Goal: Find specific page/section: Find specific page/section

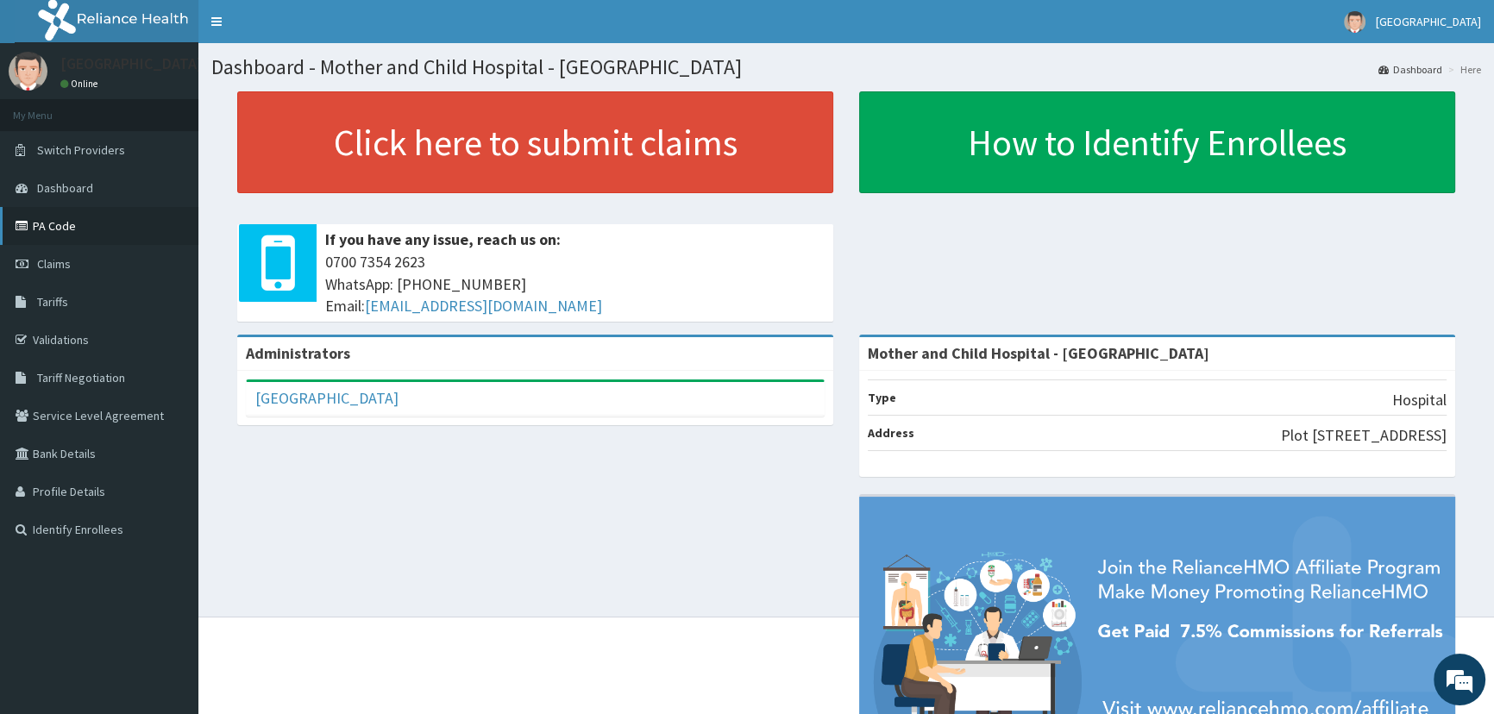
click at [43, 227] on link "PA Code" at bounding box center [99, 226] width 198 height 38
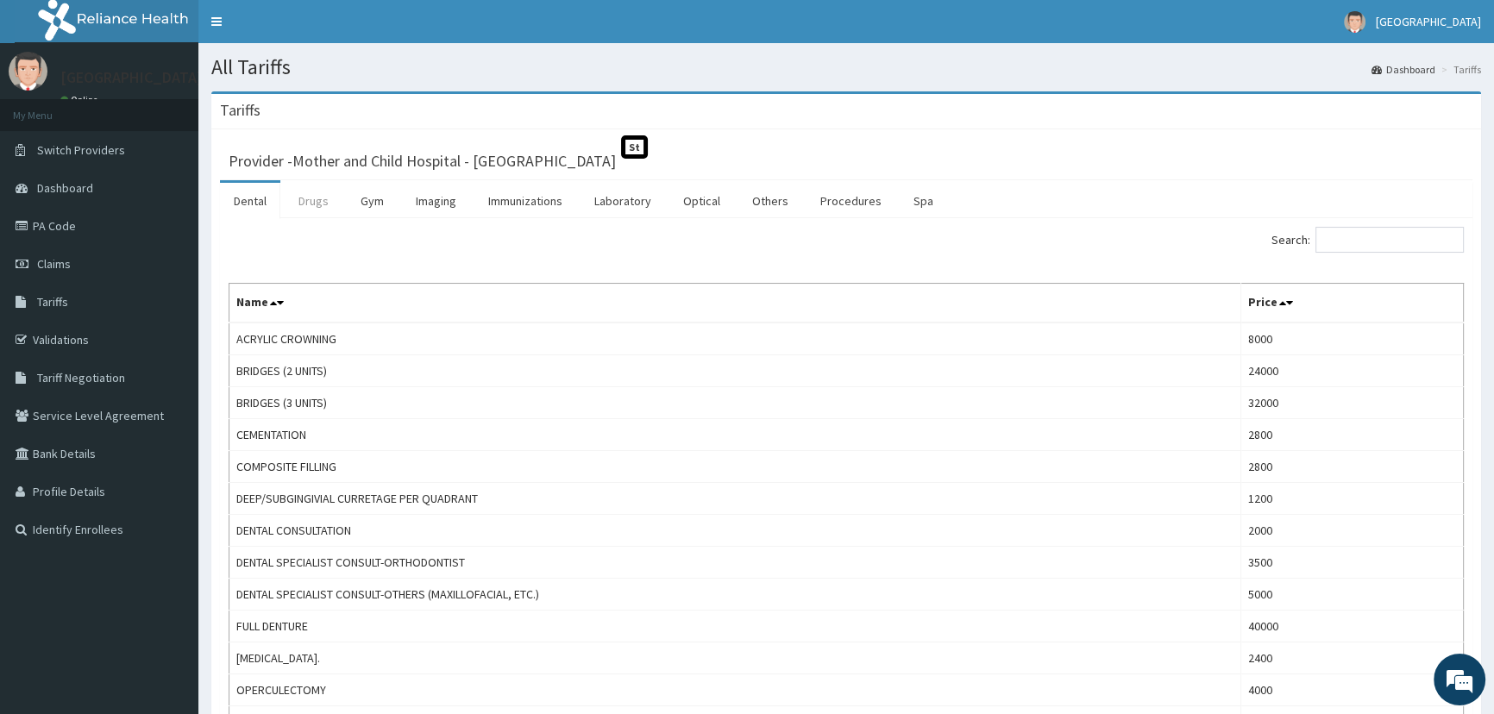
click at [319, 200] on link "Drugs" at bounding box center [314, 201] width 58 height 36
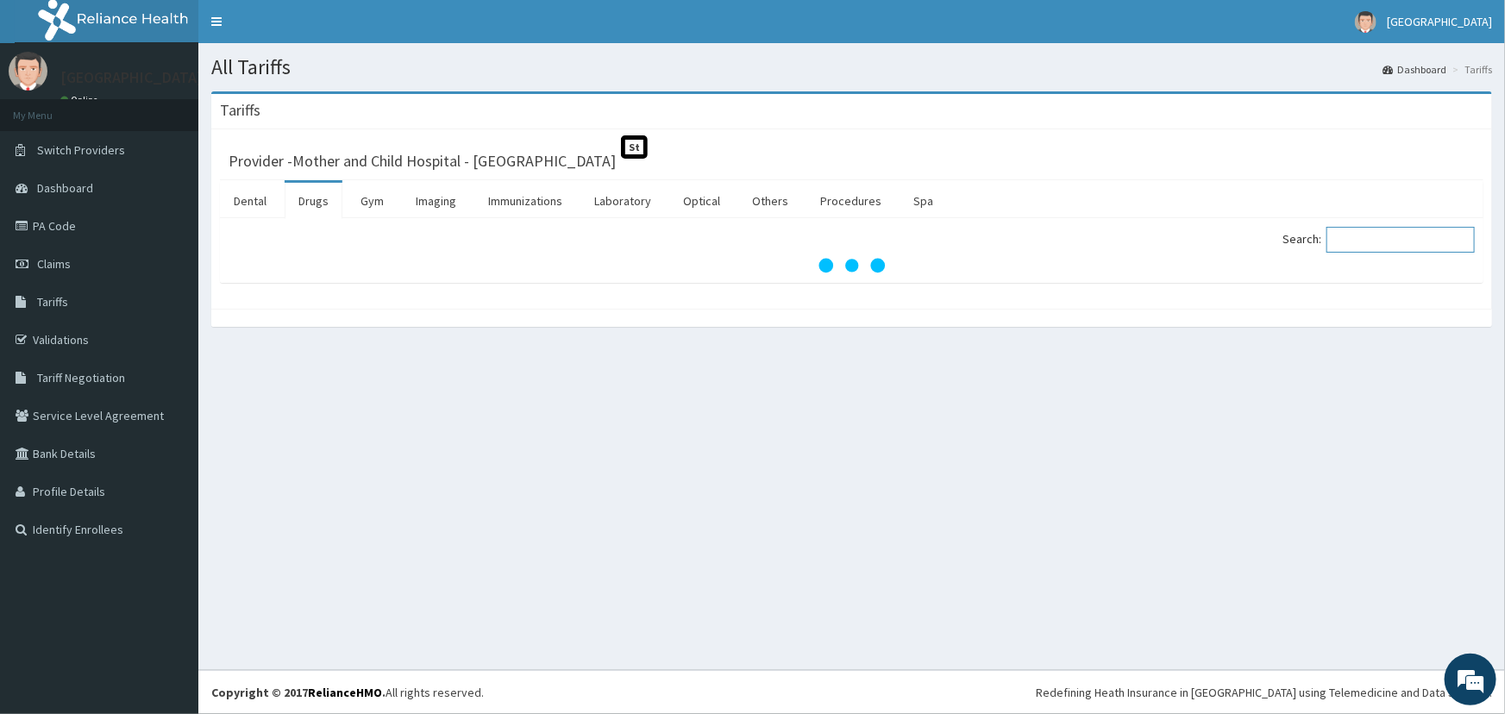
click at [1348, 236] on input "Search:" at bounding box center [1401, 240] width 148 height 26
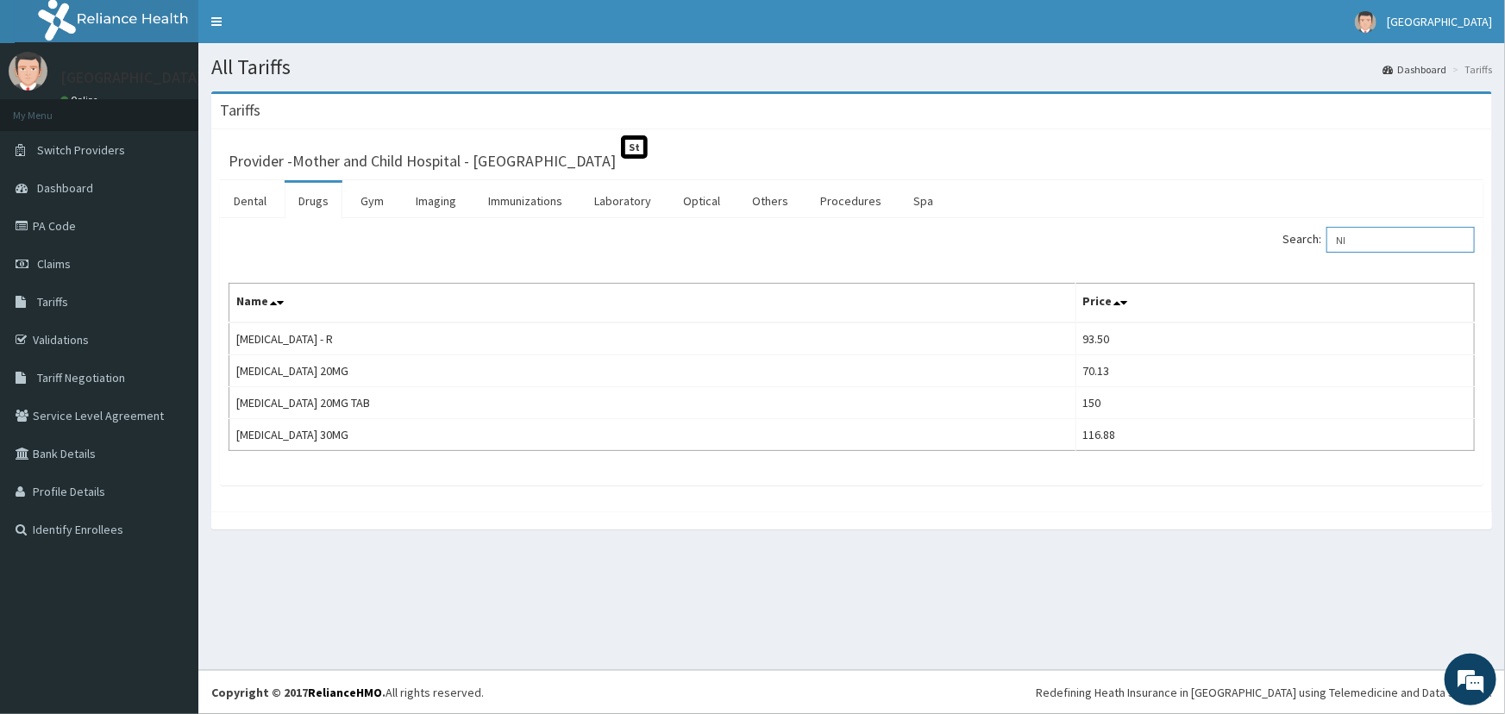
type input "N"
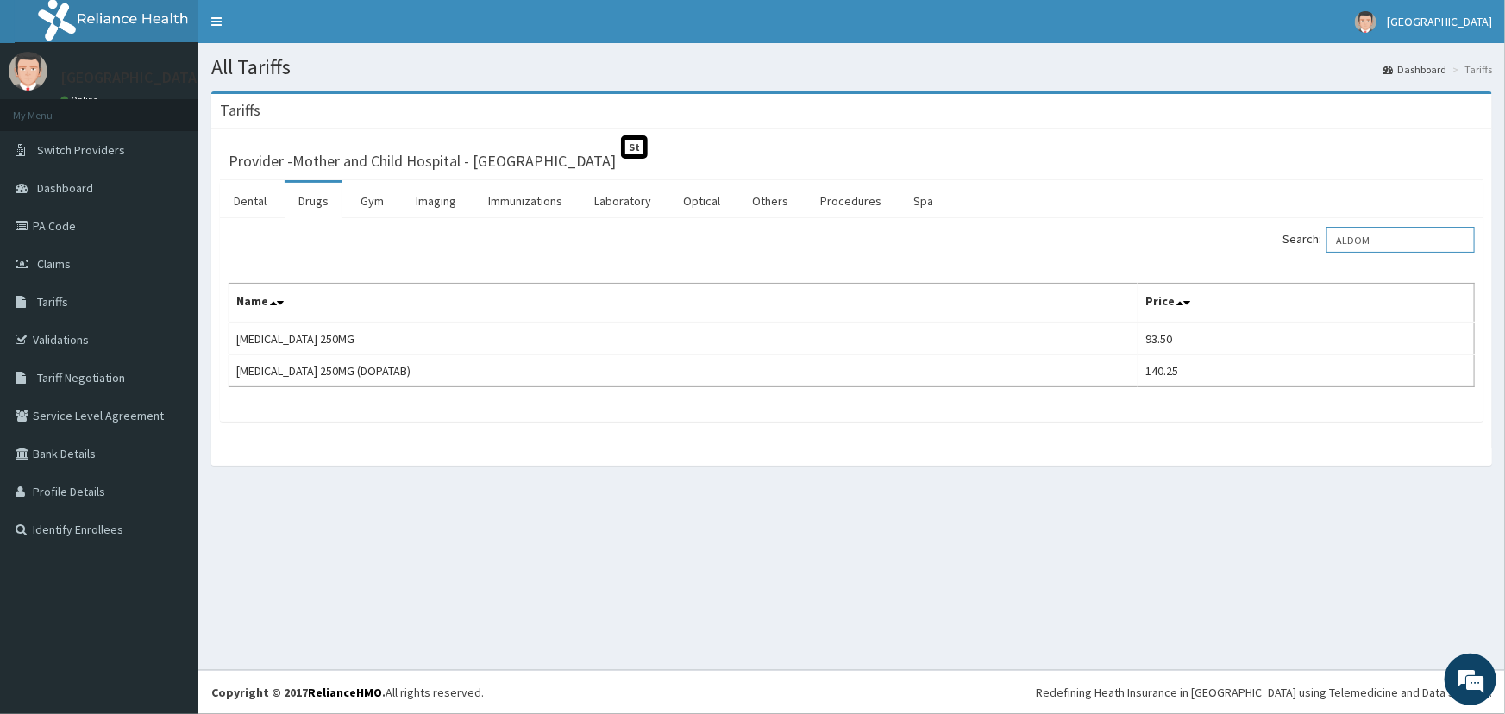
type input "ALDOM"
click at [810, 514] on div "All Tariffs Dashboard Tariffs Tariffs Provider - Mother and Child Hospital - Om…" at bounding box center [851, 356] width 1307 height 627
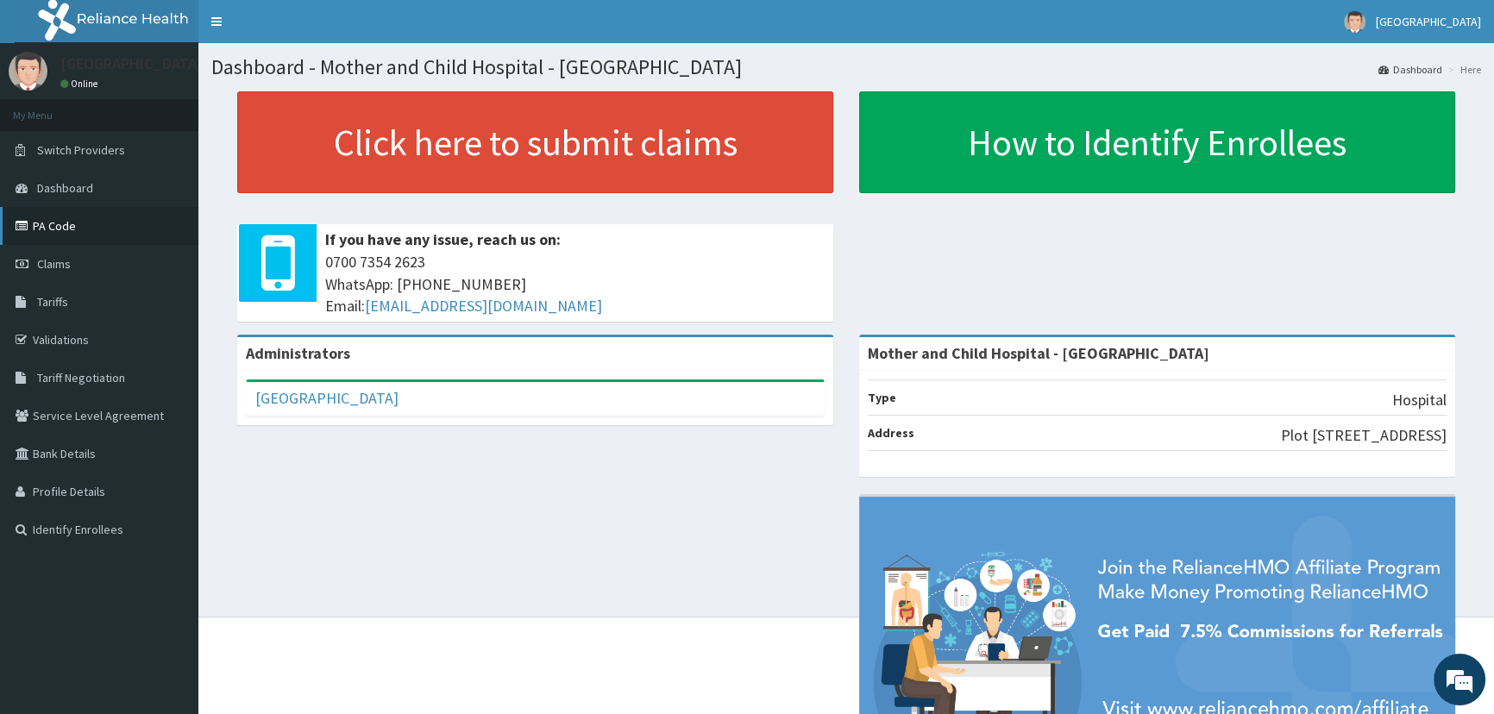
click at [48, 227] on link "PA Code" at bounding box center [99, 226] width 198 height 38
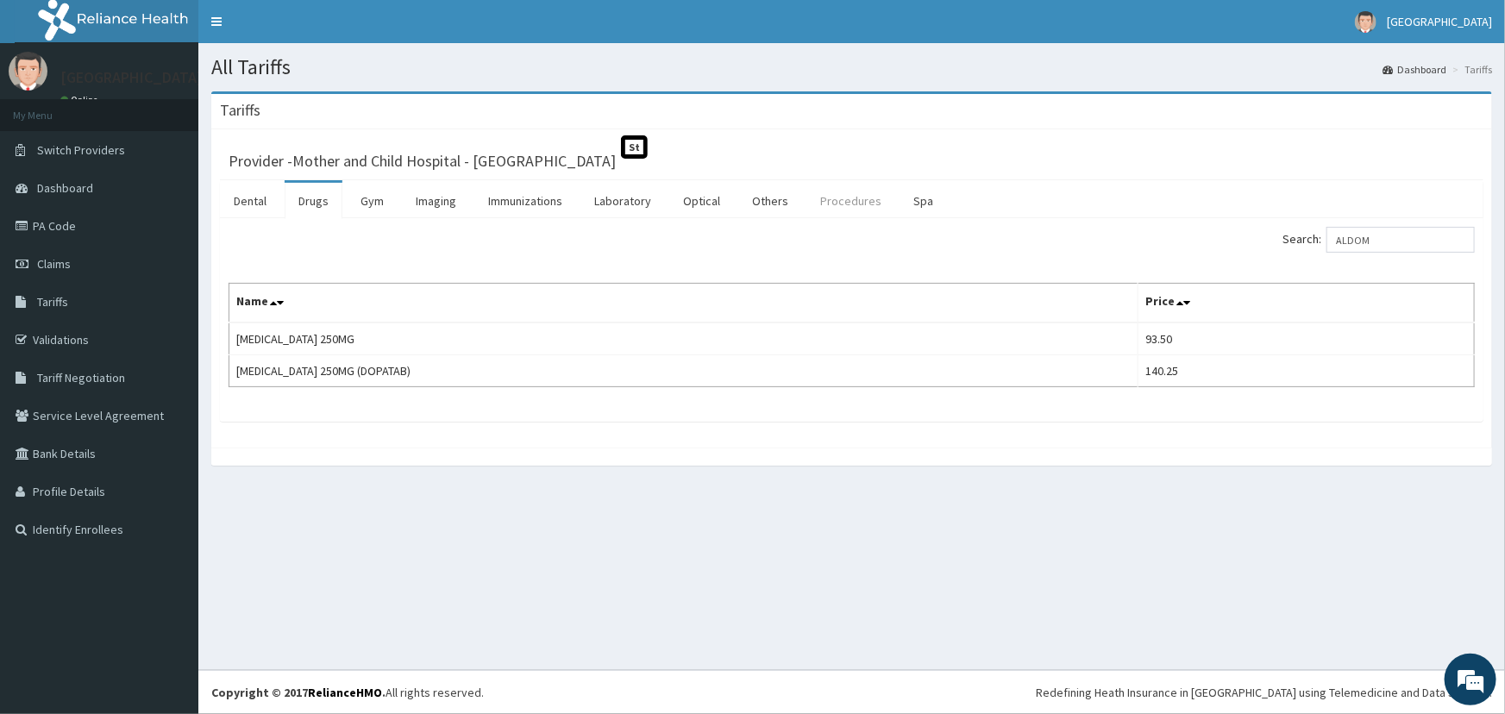
click at [828, 202] on link "Procedures" at bounding box center [851, 201] width 89 height 36
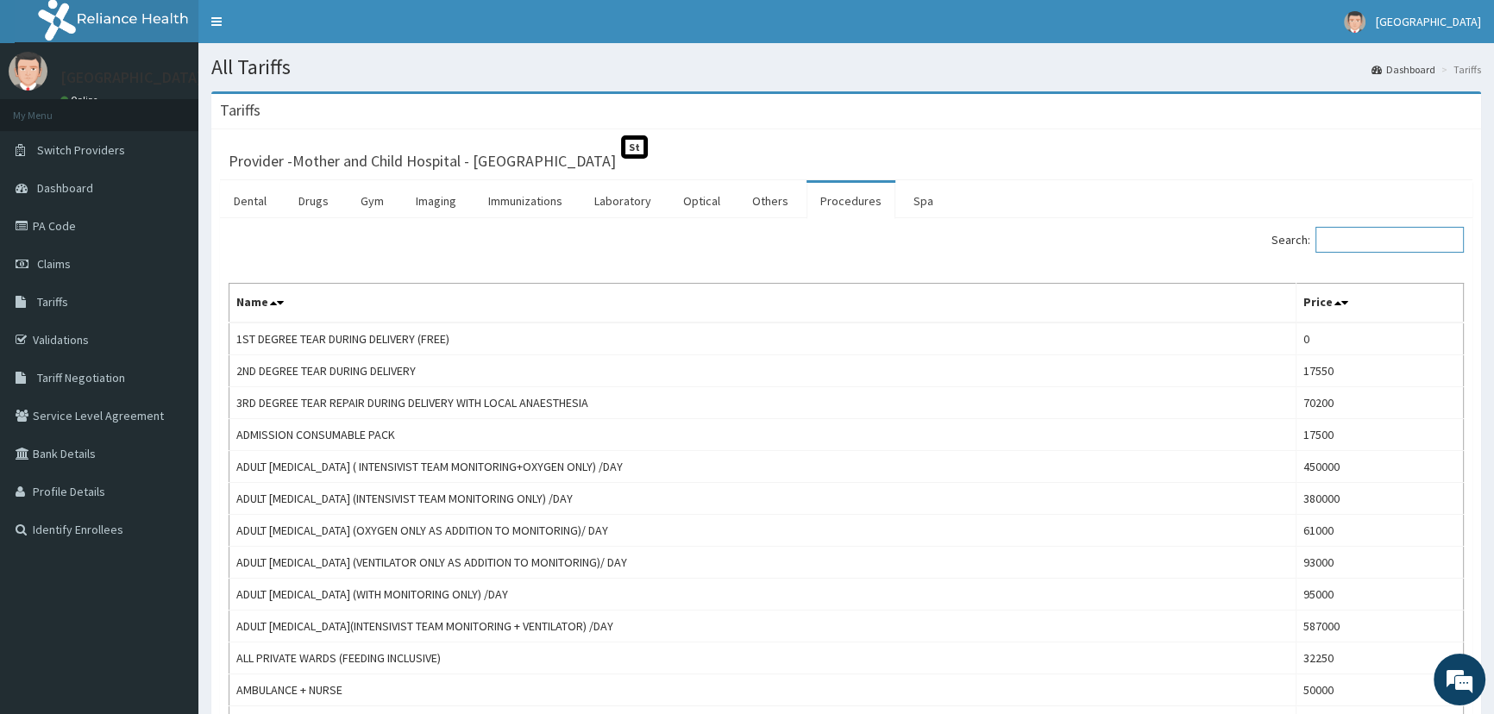
click at [1375, 242] on input "Search:" at bounding box center [1389, 240] width 148 height 26
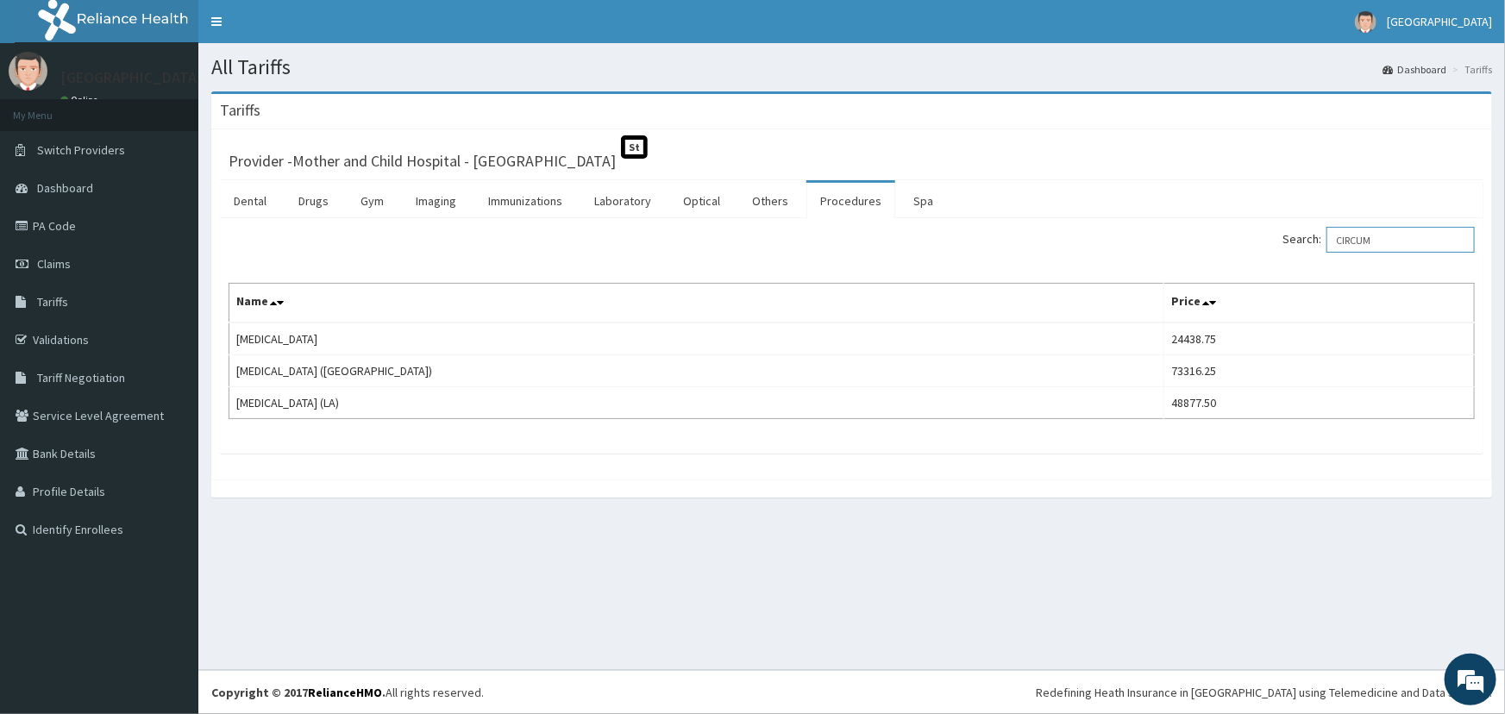
type input "CIRCUM"
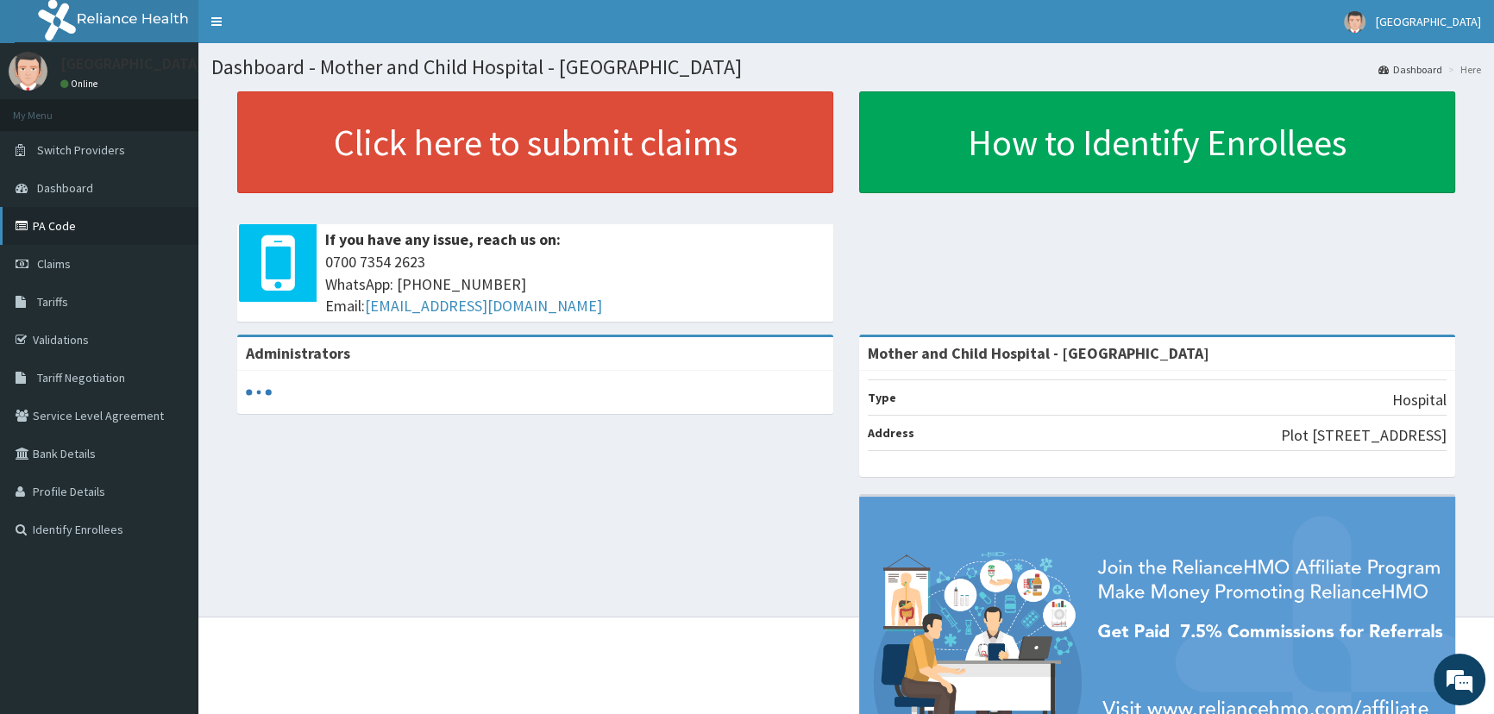
click at [59, 230] on link "PA Code" at bounding box center [99, 226] width 198 height 38
